Goal: Find specific page/section

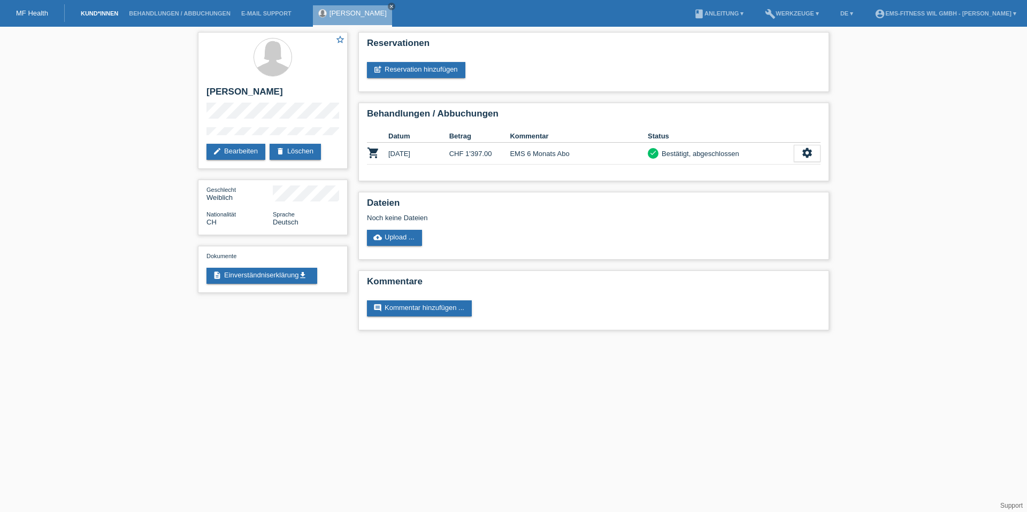
click at [101, 13] on link "Kund*innen" at bounding box center [99, 13] width 48 height 6
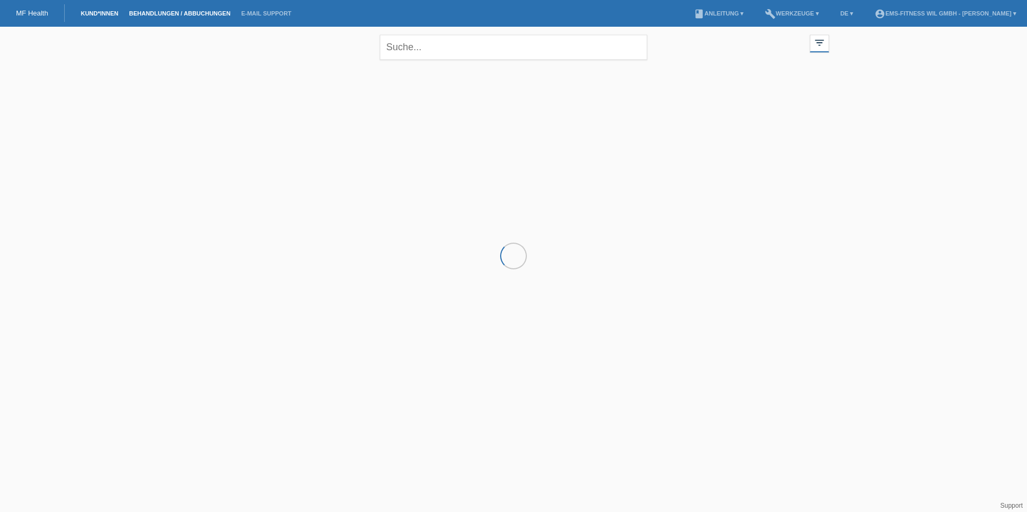
click at [180, 11] on link "Behandlungen / Abbuchungen" at bounding box center [180, 13] width 112 height 6
